Goal: Navigation & Orientation: Find specific page/section

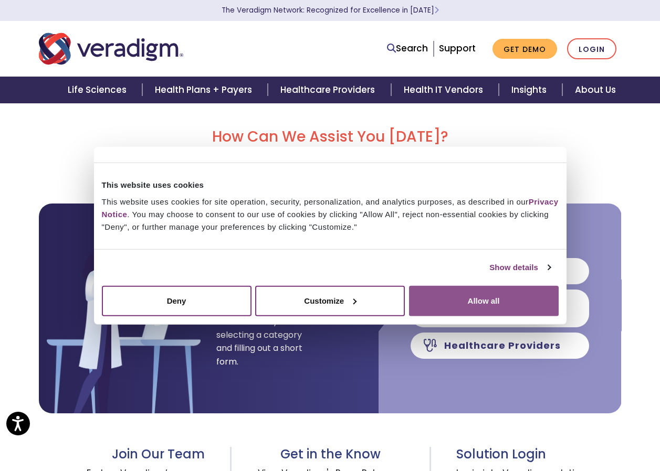
click at [482, 302] on button "Allow all" at bounding box center [484, 300] width 150 height 30
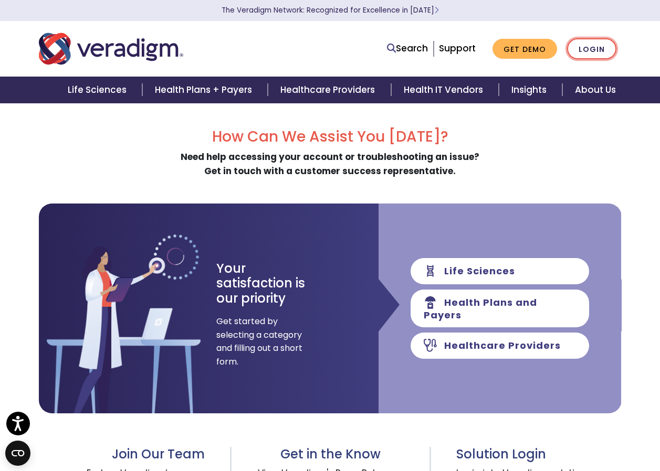
click at [586, 48] on link "Login" at bounding box center [591, 49] width 49 height 22
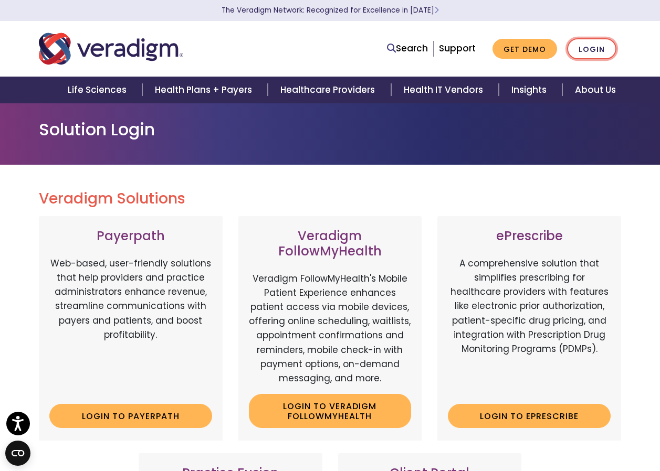
click at [587, 49] on link "Login" at bounding box center [591, 49] width 49 height 22
click at [460, 51] on link "Support" at bounding box center [457, 48] width 37 height 13
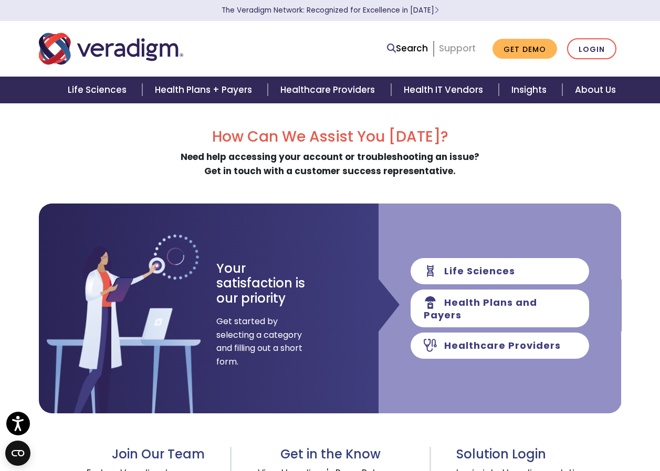
click at [462, 47] on link "Support" at bounding box center [457, 48] width 37 height 13
click at [592, 47] on link "Login" at bounding box center [591, 49] width 49 height 22
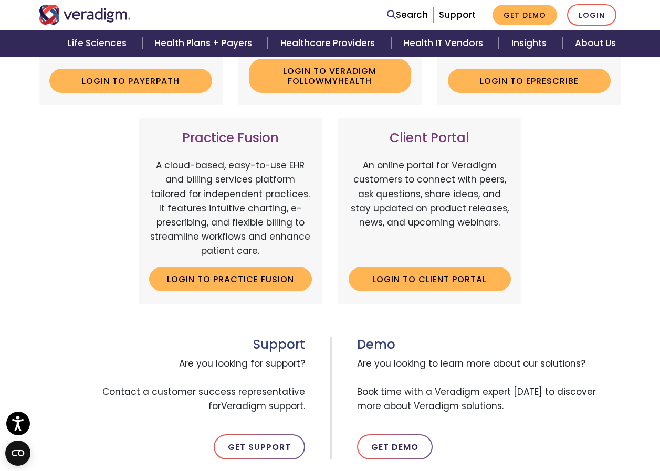
scroll to position [367, 0]
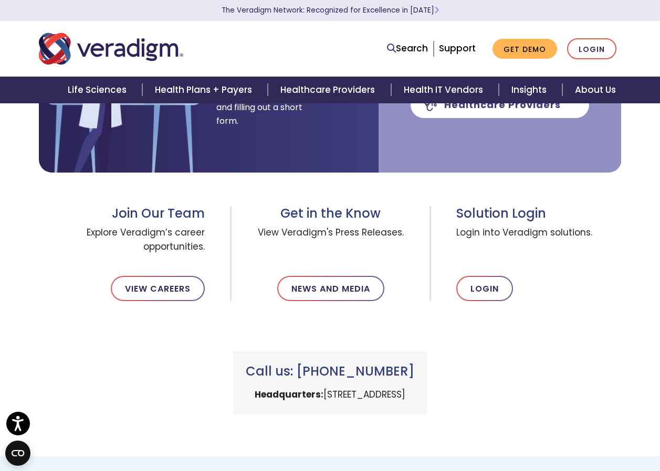
scroll to position [262, 0]
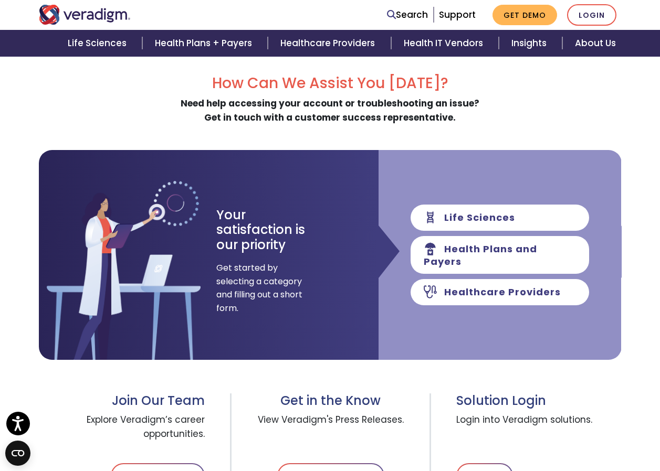
scroll to position [52, 0]
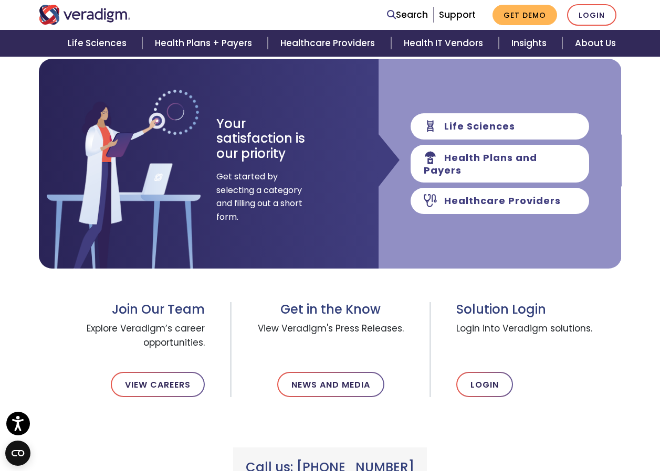
scroll to position [157, 0]
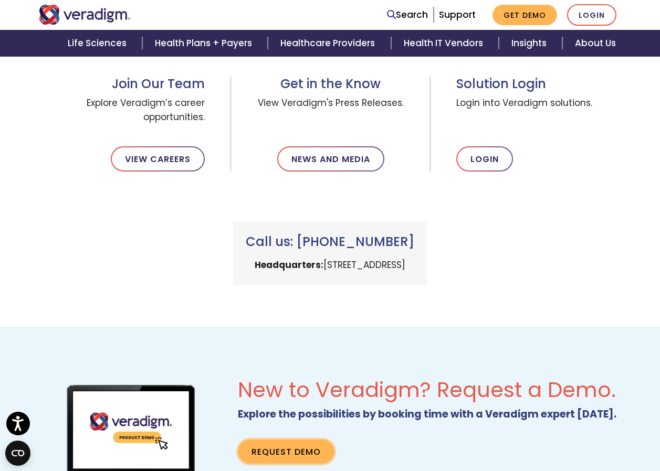
scroll to position [472, 0]
